Goal: Information Seeking & Learning: Learn about a topic

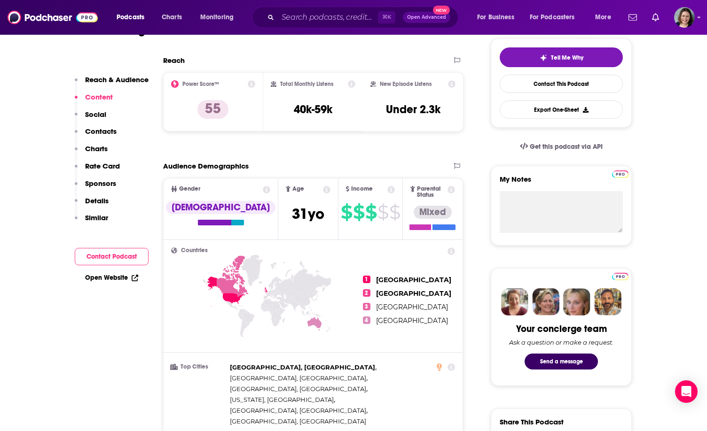
scroll to position [173, 0]
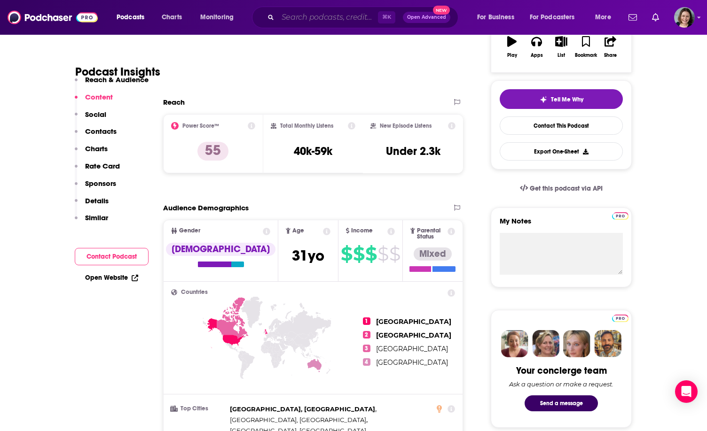
click at [306, 18] on input "Search podcasts, credits, & more..." at bounding box center [328, 17] width 100 height 15
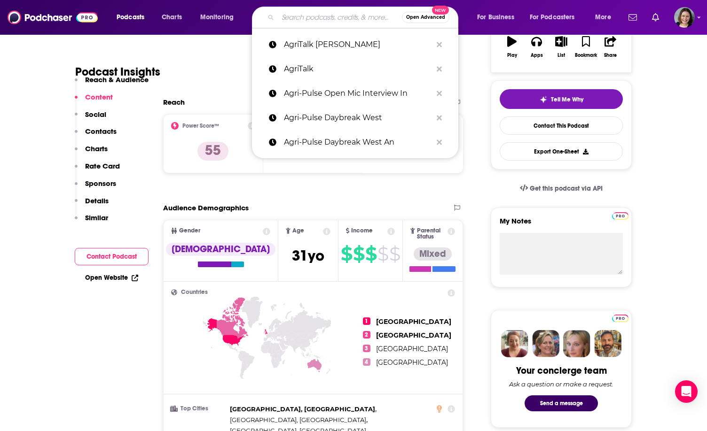
paste input "Agri-Pulse Open Mic Interview"
type input "Agri-Pulse Open Mic Interview"
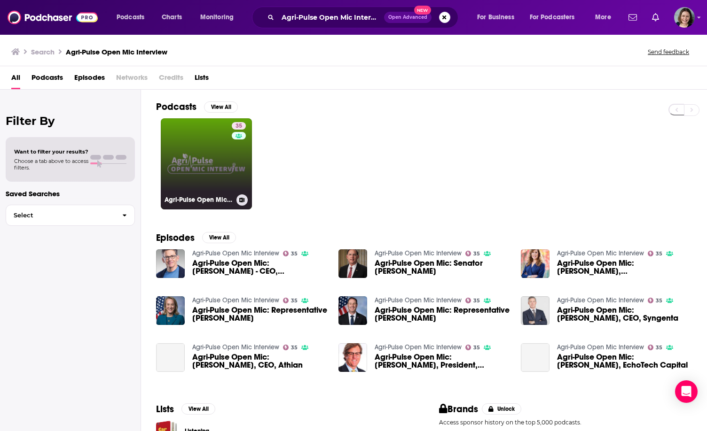
click at [202, 176] on link "35 Agri-Pulse Open Mic Interview" at bounding box center [206, 163] width 91 height 91
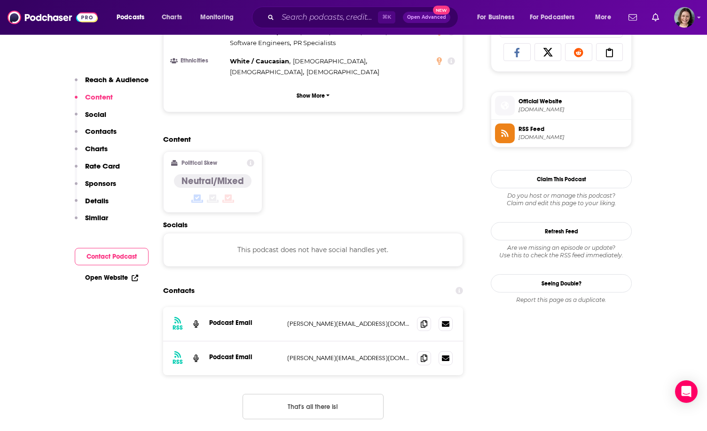
scroll to position [633, 0]
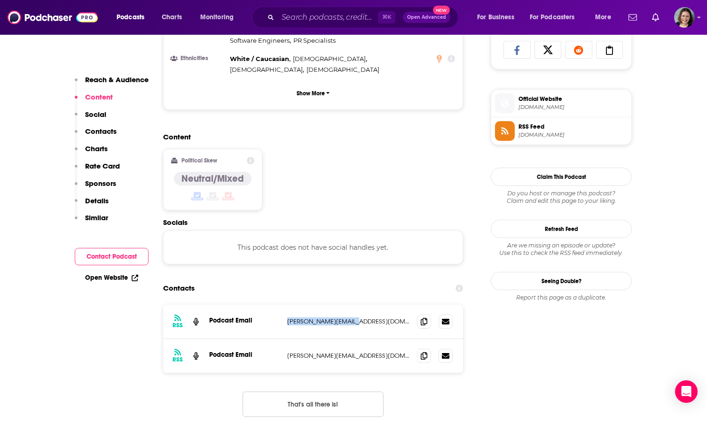
drag, startPoint x: 280, startPoint y: 288, endPoint x: 354, endPoint y: 288, distance: 73.8
click at [354, 305] on div "RSS Podcast Email [PERSON_NAME][EMAIL_ADDRESS][DOMAIN_NAME] [PERSON_NAME][EMAIL…" at bounding box center [313, 322] width 300 height 34
drag, startPoint x: 284, startPoint y: 321, endPoint x: 351, endPoint y: 322, distance: 66.7
click at [351, 339] on div "RSS Podcast Email [PERSON_NAME][EMAIL_ADDRESS][DOMAIN_NAME] [PERSON_NAME][EMAIL…" at bounding box center [313, 356] width 300 height 34
copy p "[PERSON_NAME][EMAIL_ADDRESS][DOMAIN_NAME]"
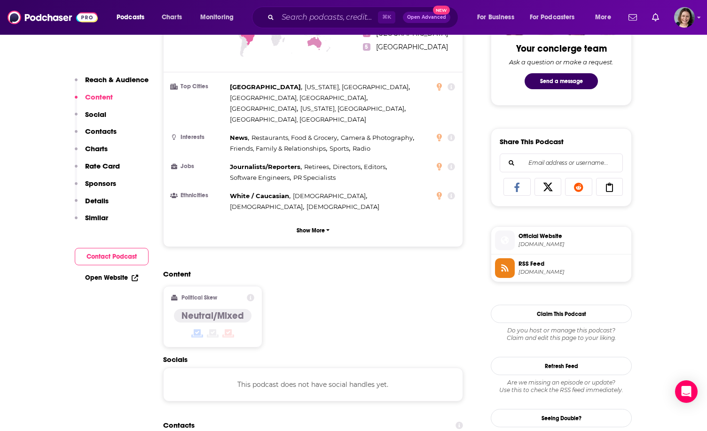
scroll to position [0, 0]
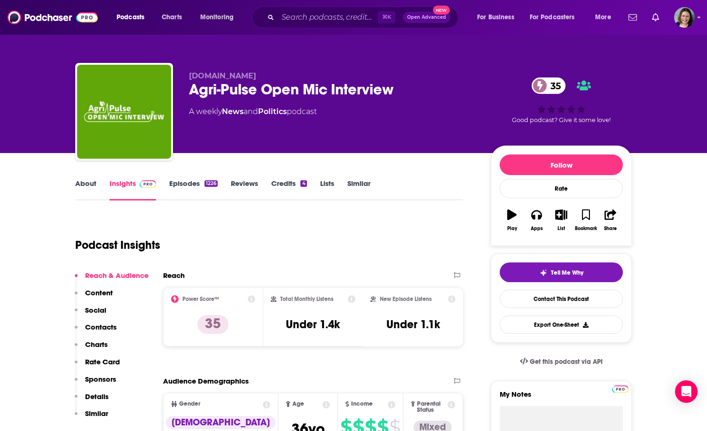
drag, startPoint x: 191, startPoint y: 72, endPoint x: 277, endPoint y: 71, distance: 86.0
click at [277, 71] on p "[DOMAIN_NAME]" at bounding box center [332, 75] width 287 height 9
copy span "[DOMAIN_NAME]"
click at [329, 231] on div "Podcast Insights" at bounding box center [265, 240] width 380 height 48
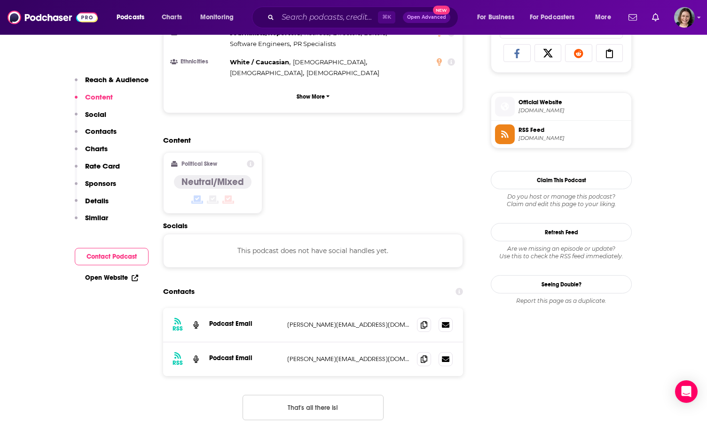
scroll to position [627, 0]
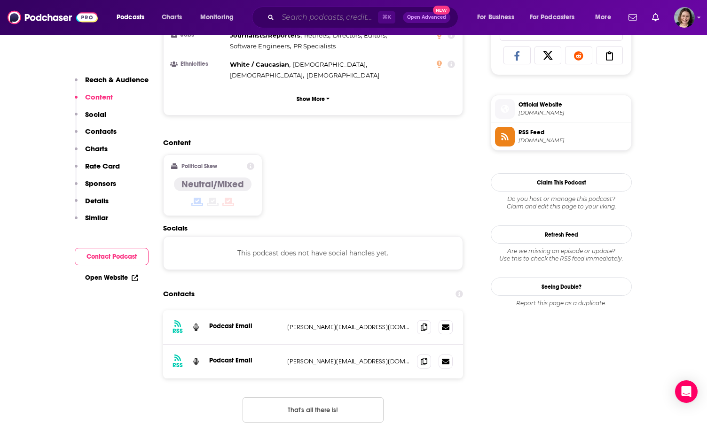
click at [318, 18] on input "Search podcasts, credits, & more..." at bounding box center [328, 17] width 100 height 15
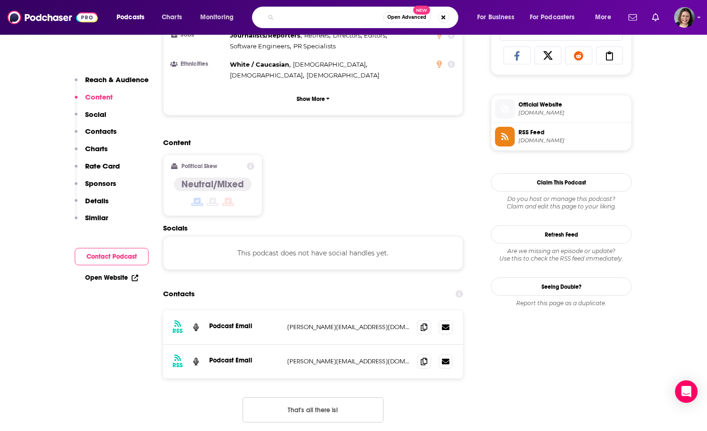
paste input "Regenerative Agriculture Podcast"
type input "Regenerative Agriculture Podcast"
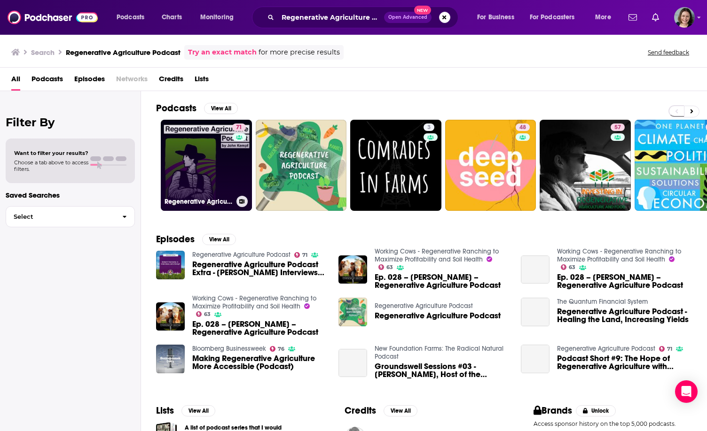
click at [195, 170] on link "71 Regenerative Agriculture Podcast" at bounding box center [206, 165] width 91 height 91
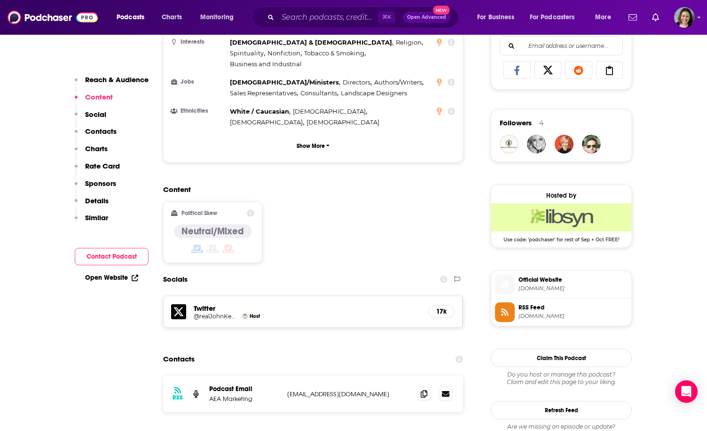
scroll to position [625, 0]
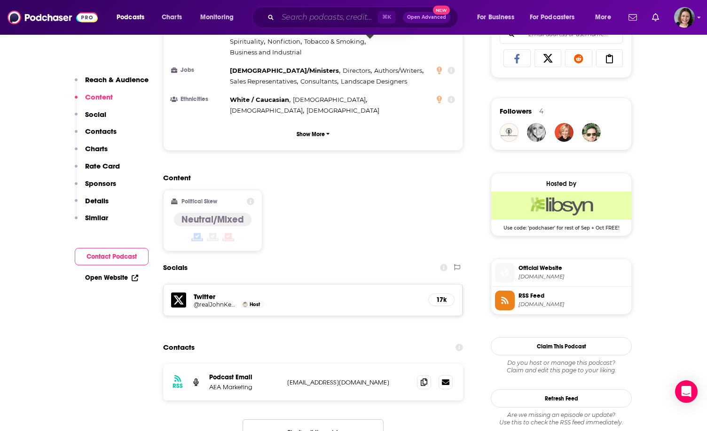
click at [332, 20] on input "Search podcasts, credits, & more..." at bounding box center [328, 17] width 100 height 15
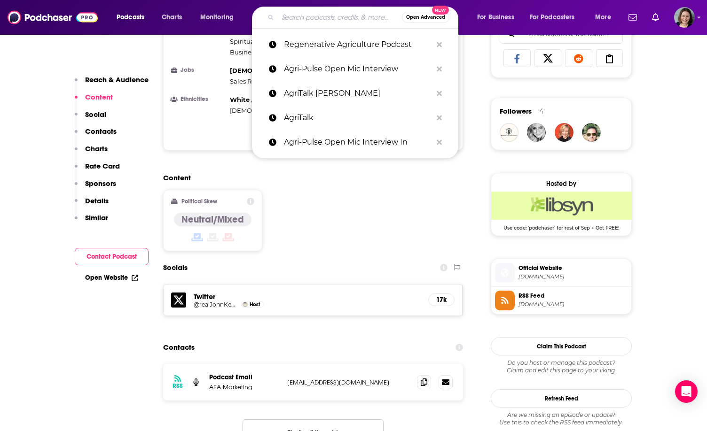
paste input "Grazing Grass"
type input "Grazing Grass"
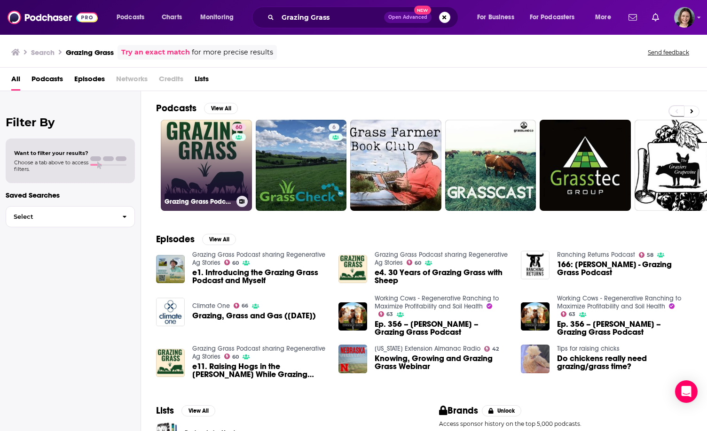
click at [210, 172] on link "60 Grazing Grass Podcast sharing Regenerative Ag Stories" at bounding box center [206, 165] width 91 height 91
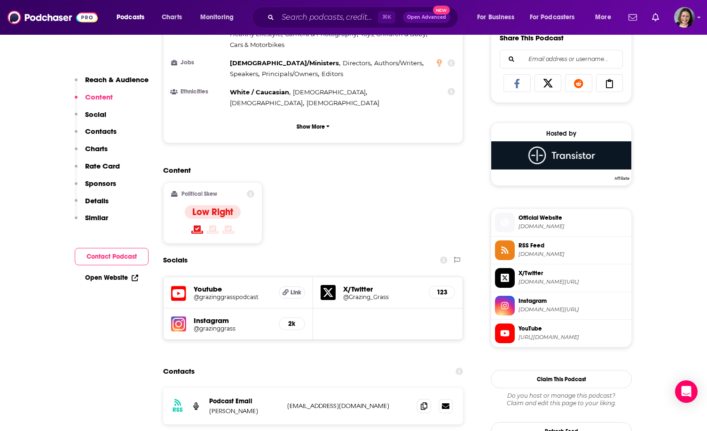
scroll to position [611, 0]
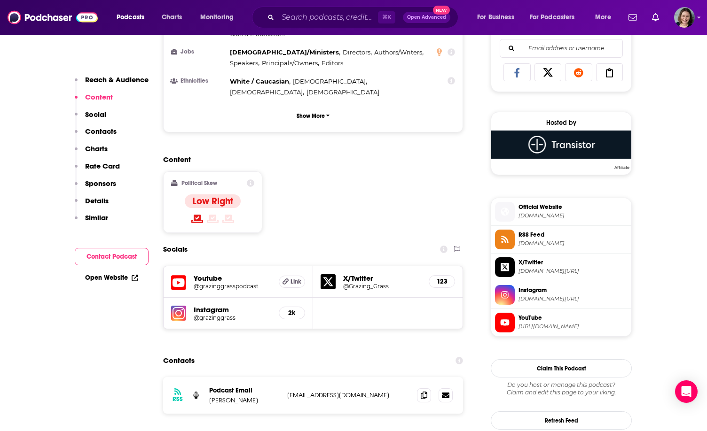
click at [217, 306] on h5 "Instagram" at bounding box center [233, 310] width 78 height 9
click at [207, 314] on h5 "@grazinggrass" at bounding box center [233, 317] width 78 height 7
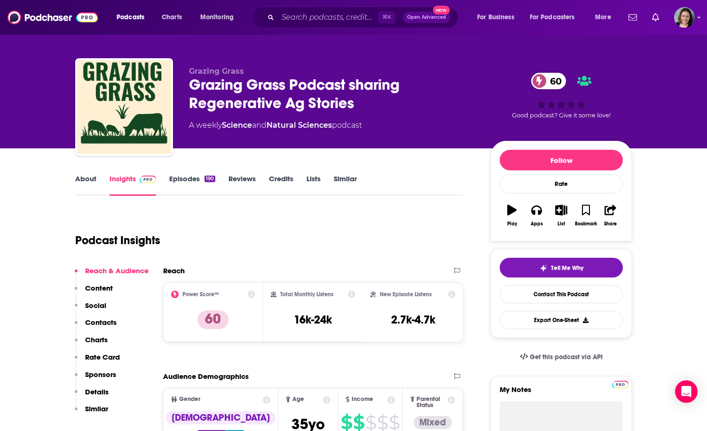
scroll to position [8, 0]
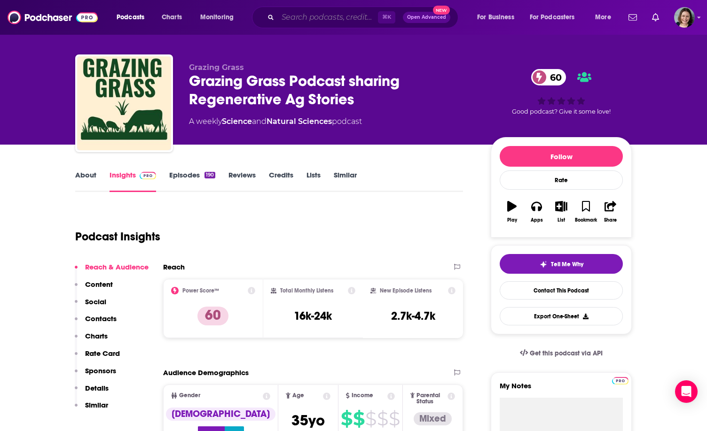
click at [288, 18] on input "Search podcasts, credits, & more..." at bounding box center [328, 17] width 100 height 15
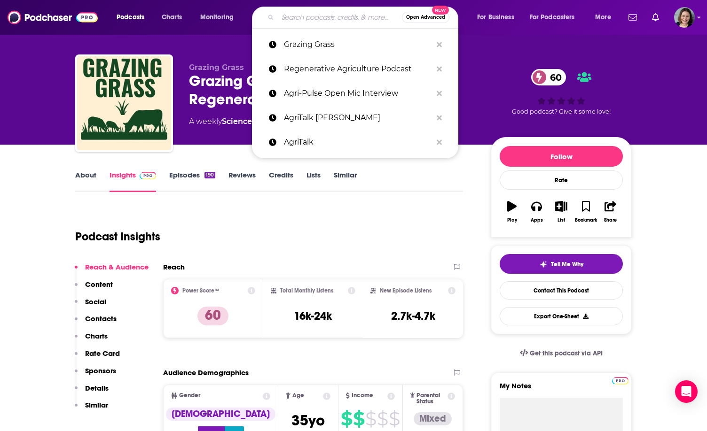
paste input "[URL][DOMAIN_NAME]"
type input "[URL][DOMAIN_NAME]"
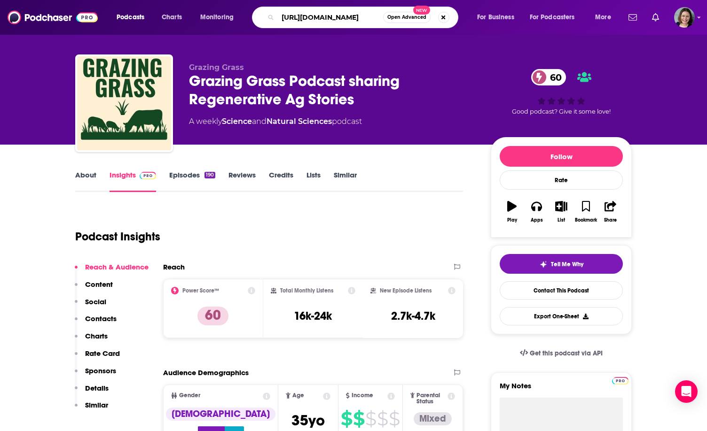
scroll to position [0, 54]
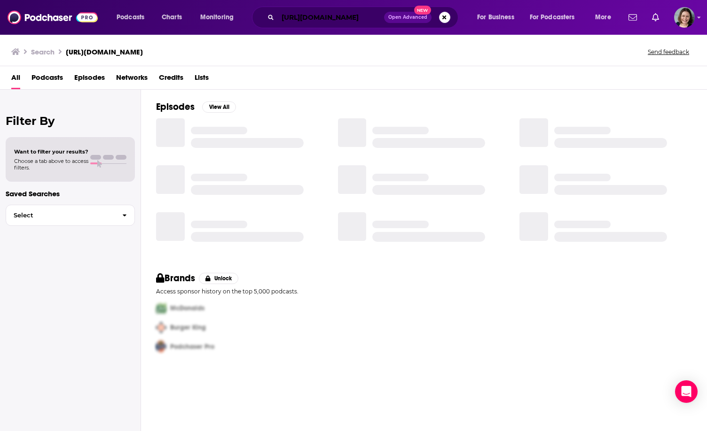
click at [306, 14] on input "[URL][DOMAIN_NAME]" at bounding box center [331, 17] width 106 height 15
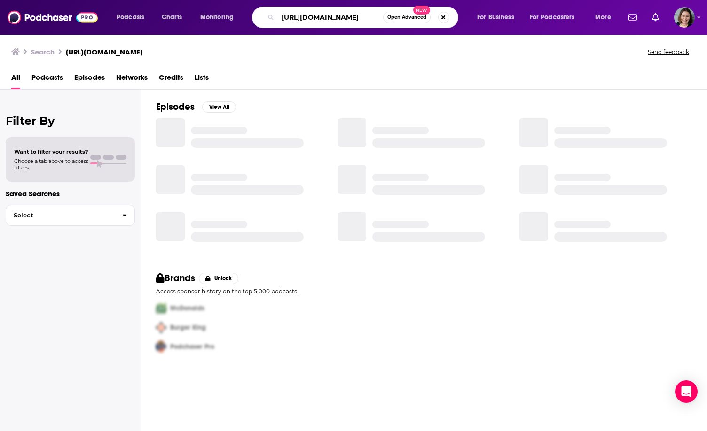
click at [306, 14] on input "[URL][DOMAIN_NAME]" at bounding box center [330, 17] width 105 height 15
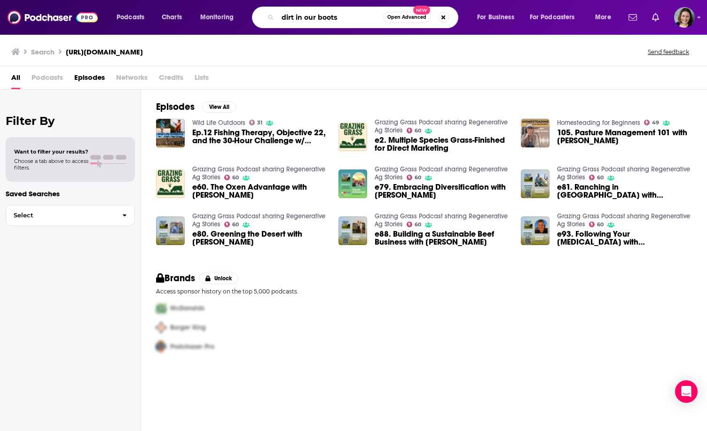
type input "dirt in our boots"
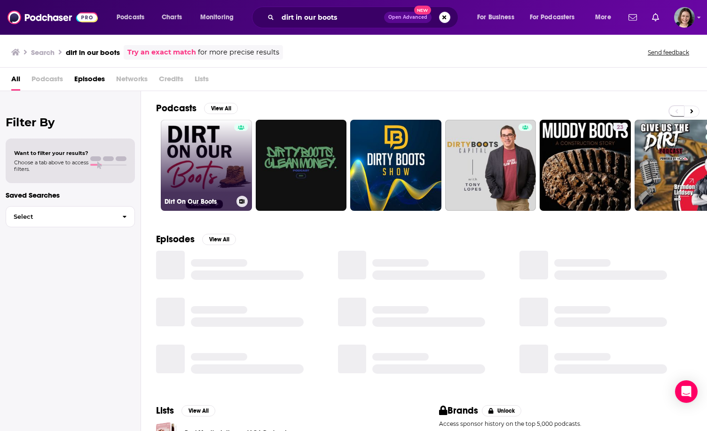
click at [205, 173] on link "Dirt On Our Boots" at bounding box center [206, 165] width 91 height 91
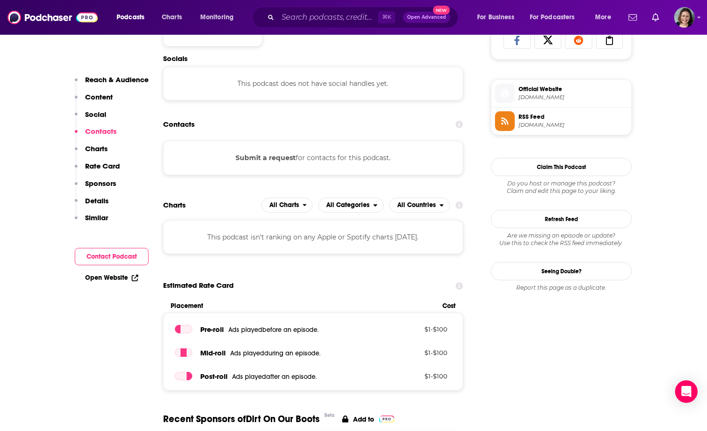
scroll to position [654, 0]
